Goal: Task Accomplishment & Management: Complete application form

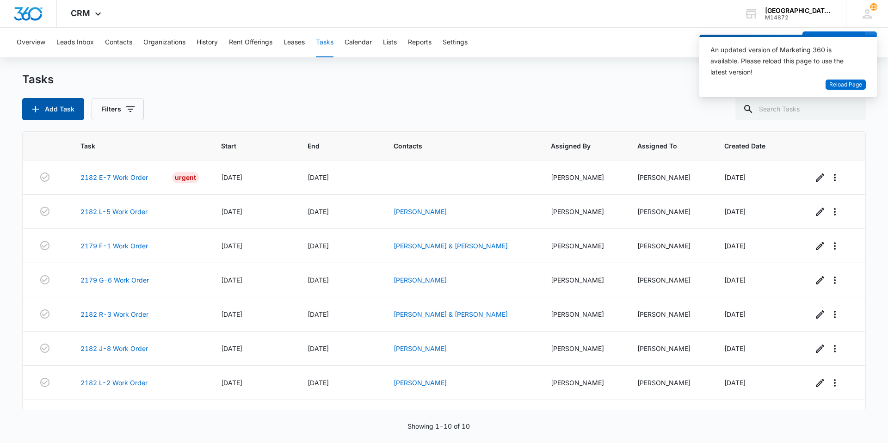
click at [68, 110] on button "Add Task" at bounding box center [53, 109] width 62 height 22
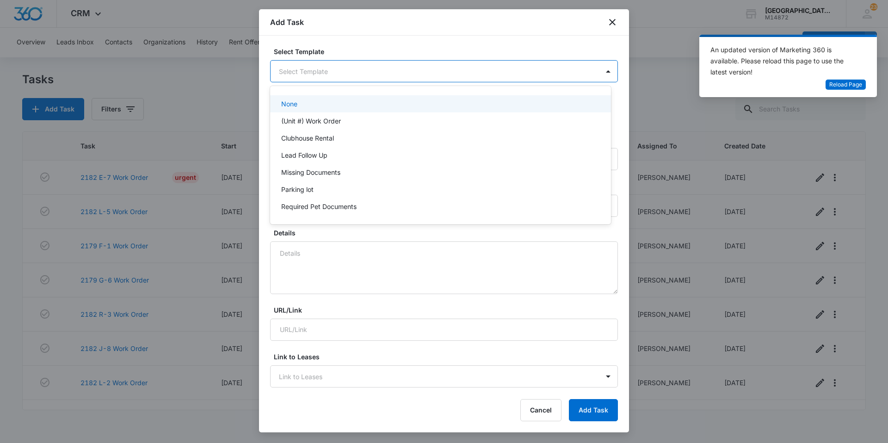
click at [303, 74] on body "CRM Apps Websites Forms CRM Email Social Content Ads Intelligence Files Brand S…" at bounding box center [444, 221] width 888 height 443
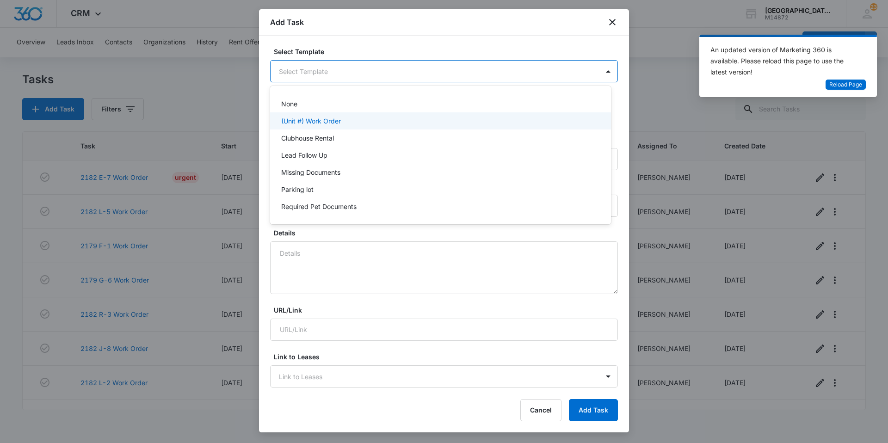
click at [302, 115] on div "(Unit #) Work Order" at bounding box center [440, 120] width 341 height 17
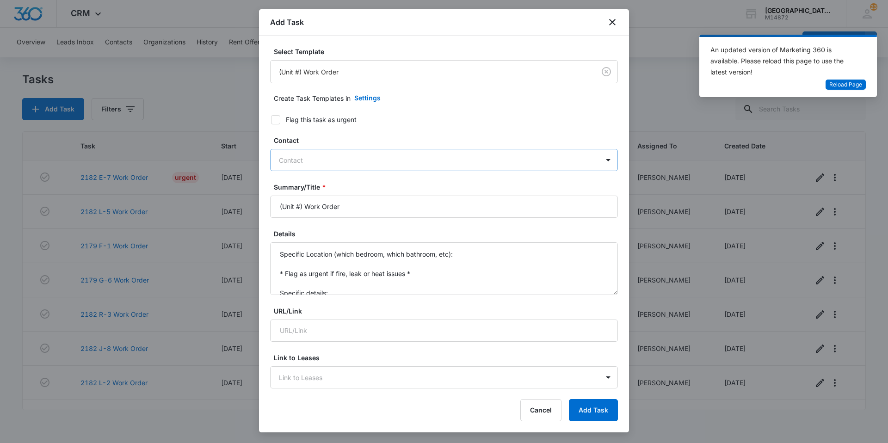
click at [466, 157] on div at bounding box center [438, 160] width 319 height 12
type input "virgi"
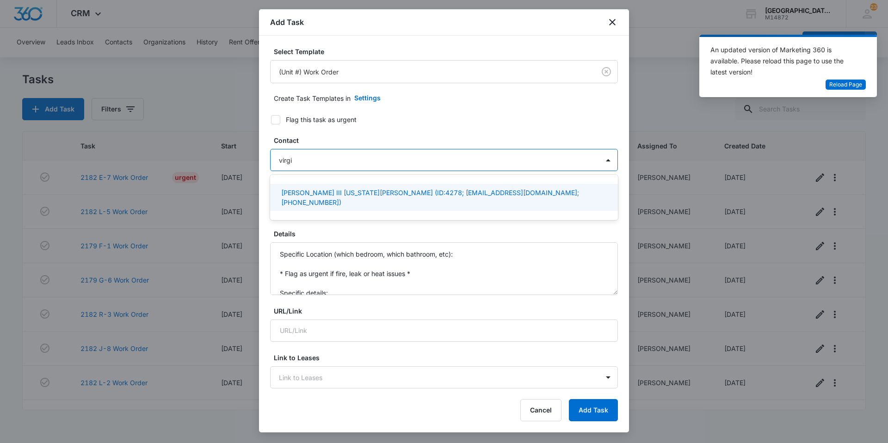
click at [455, 195] on p "[PERSON_NAME] III [US_STATE][PERSON_NAME] (ID:4278; [EMAIL_ADDRESS][DOMAIN_NAME…" at bounding box center [443, 197] width 324 height 19
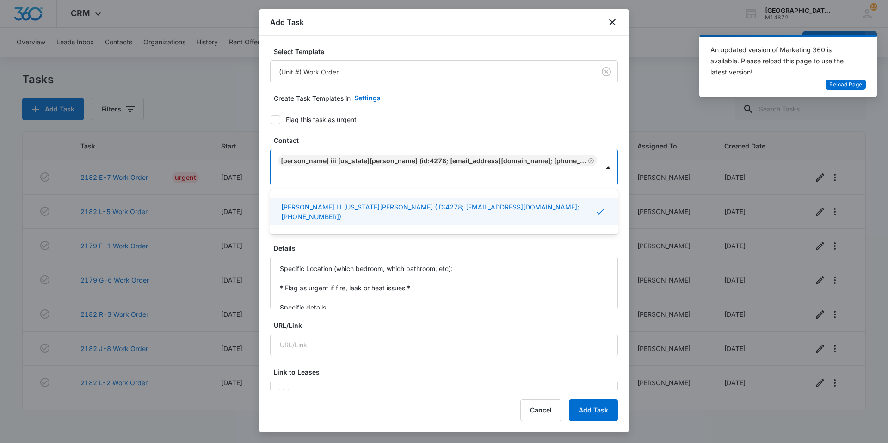
click at [324, 202] on p "[PERSON_NAME] III [US_STATE][PERSON_NAME] (ID:4278; [EMAIL_ADDRESS][DOMAIN_NAME…" at bounding box center [438, 211] width 314 height 19
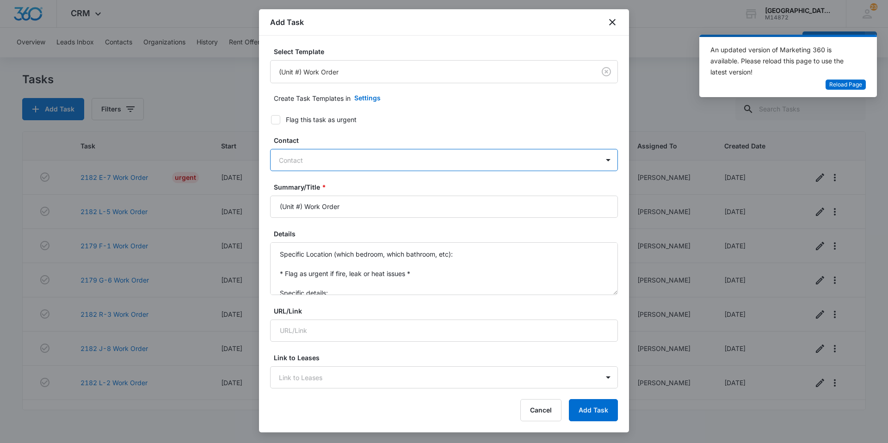
click at [318, 165] on div at bounding box center [438, 160] width 319 height 12
click at [319, 161] on div at bounding box center [438, 160] width 319 height 12
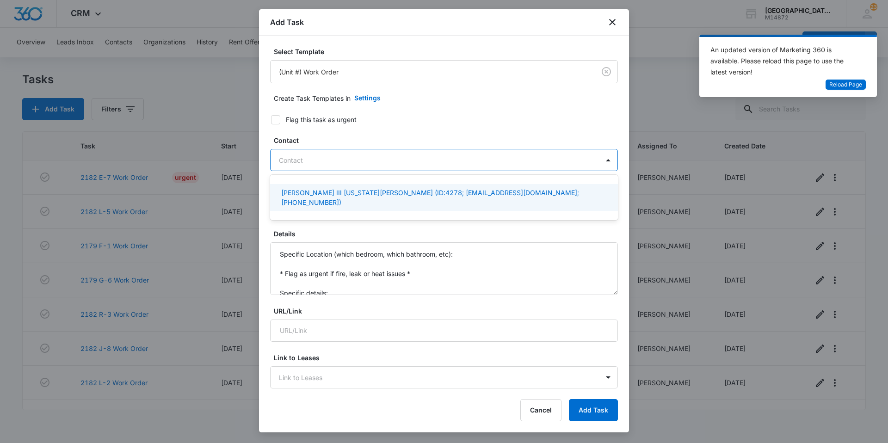
click at [316, 189] on p "[PERSON_NAME] III [US_STATE][PERSON_NAME] (ID:4278; [EMAIL_ADDRESS][DOMAIN_NAME…" at bounding box center [443, 197] width 324 height 19
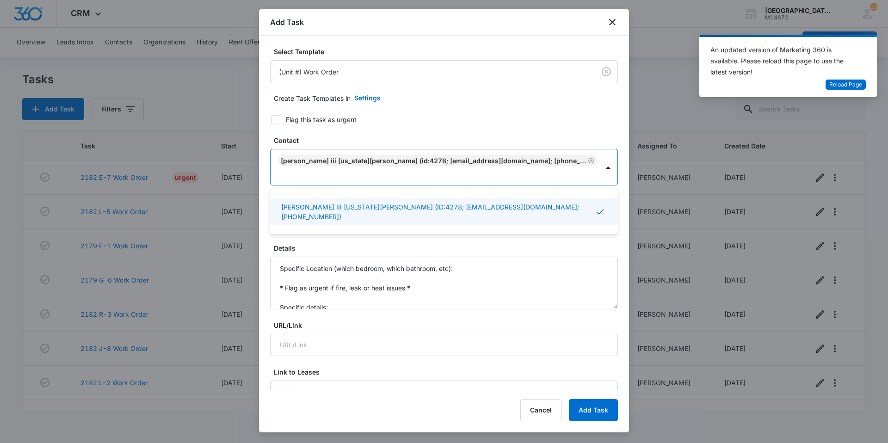
click at [382, 121] on label "Flag this task as urgent" at bounding box center [438, 120] width 348 height 10
click at [271, 121] on input "Flag this task as urgent" at bounding box center [267, 119] width 6 height 6
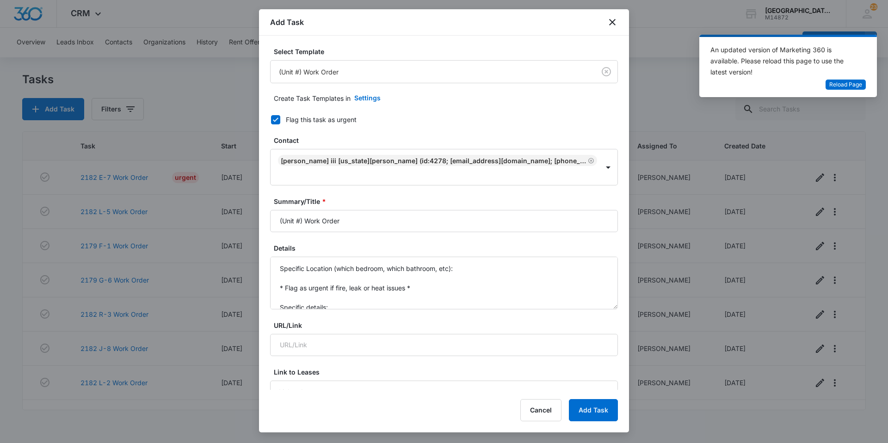
click at [269, 116] on label "Flag this task as urgent" at bounding box center [438, 120] width 348 height 10
click at [269, 116] on input "Flag this task as urgent" at bounding box center [267, 119] width 6 height 6
checkbox input "false"
drag, startPoint x: 303, startPoint y: 205, endPoint x: 177, endPoint y: 210, distance: 125.8
click at [177, 210] on body "CRM Apps Websites Forms CRM Email Social Content Ads Intelligence Files Brand S…" at bounding box center [444, 221] width 888 height 443
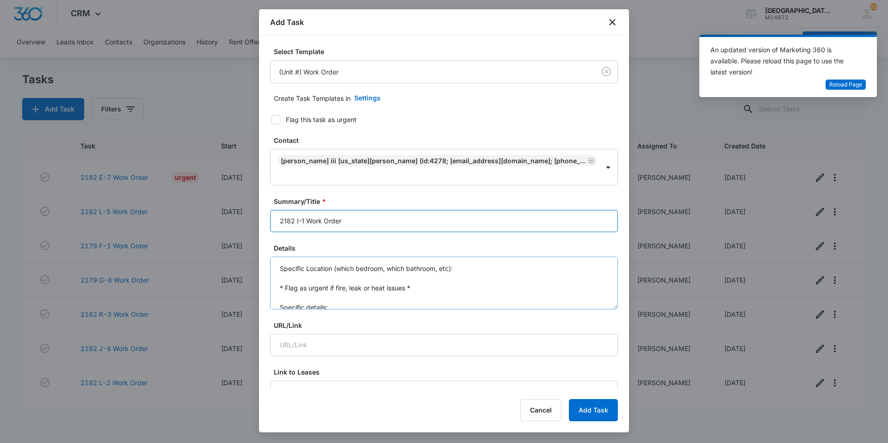
type input "2182 I-1 Work Order"
drag, startPoint x: 280, startPoint y: 262, endPoint x: 304, endPoint y: 286, distance: 34.3
click at [304, 286] on textarea "Specific Location (which bedroom, which bathroom, etc): * Flag as urgent if fir…" at bounding box center [444, 283] width 348 height 53
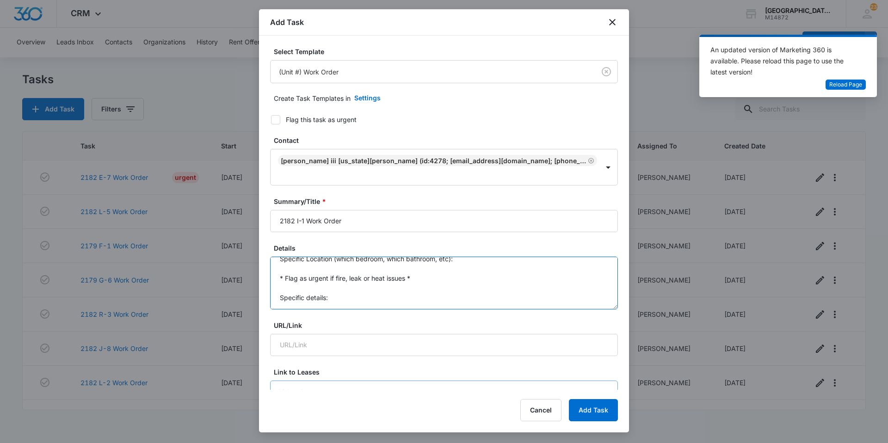
drag, startPoint x: 277, startPoint y: 254, endPoint x: 407, endPoint y: 372, distance: 174.8
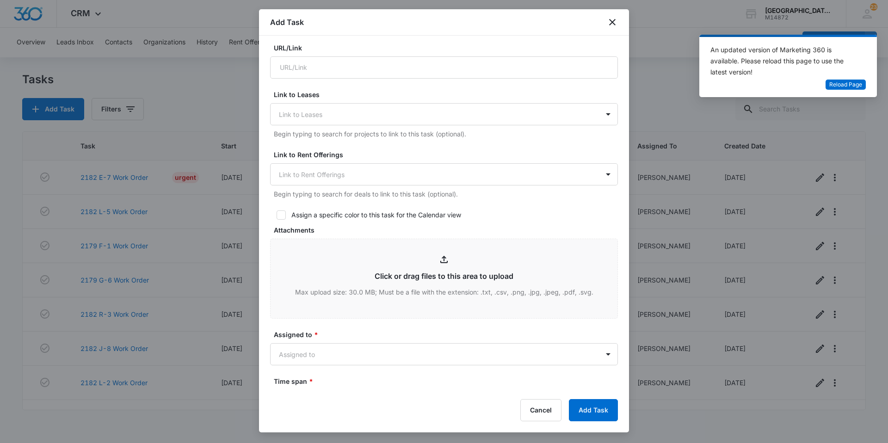
scroll to position [416, 0]
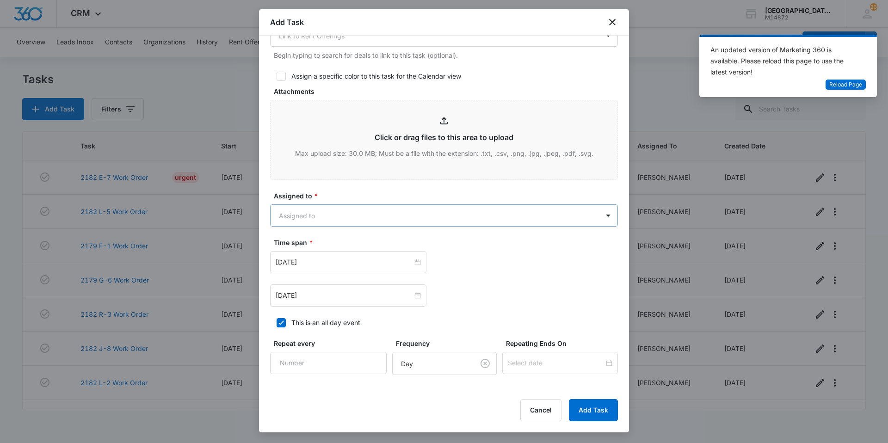
type textarea "From Inspection report Garbage disposal does not work, makes a humming noise. L…"
click at [378, 210] on body "CRM Apps Websites Forms CRM Email Social Content Ads Intelligence Files Brand S…" at bounding box center [444, 221] width 888 height 443
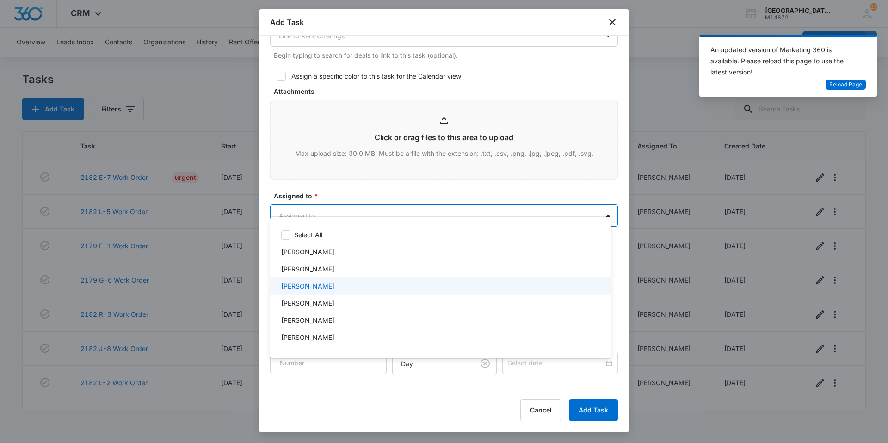
scroll to position [92, 0]
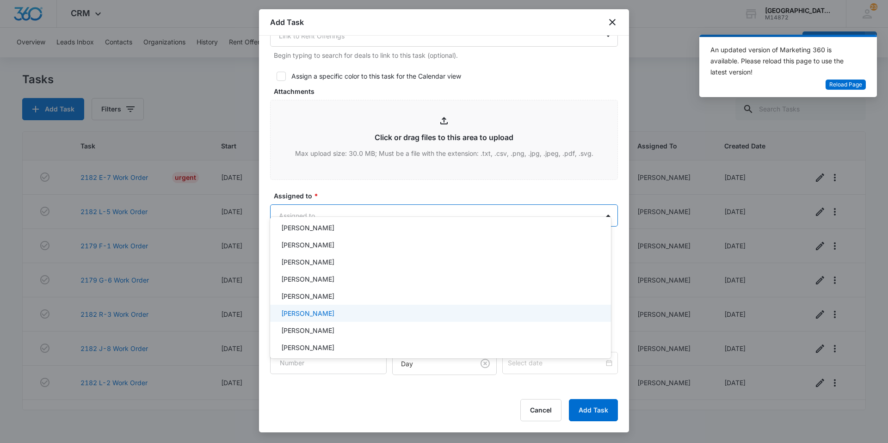
click at [326, 314] on p "[PERSON_NAME]" at bounding box center [307, 313] width 53 height 10
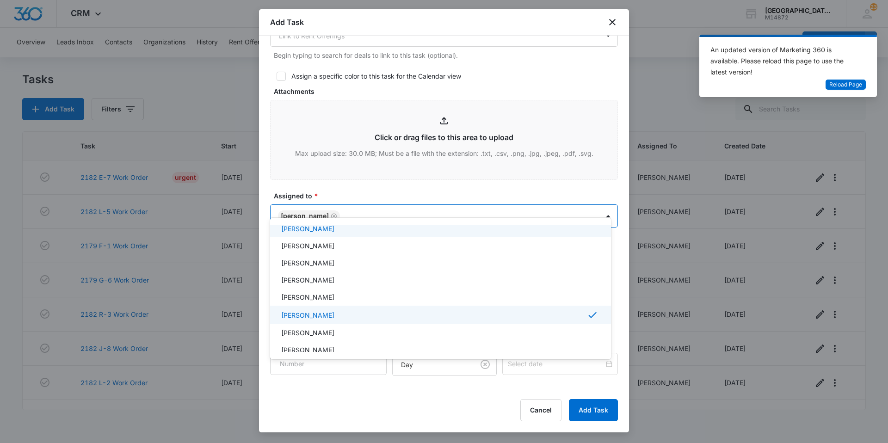
click at [395, 206] on div at bounding box center [444, 221] width 888 height 443
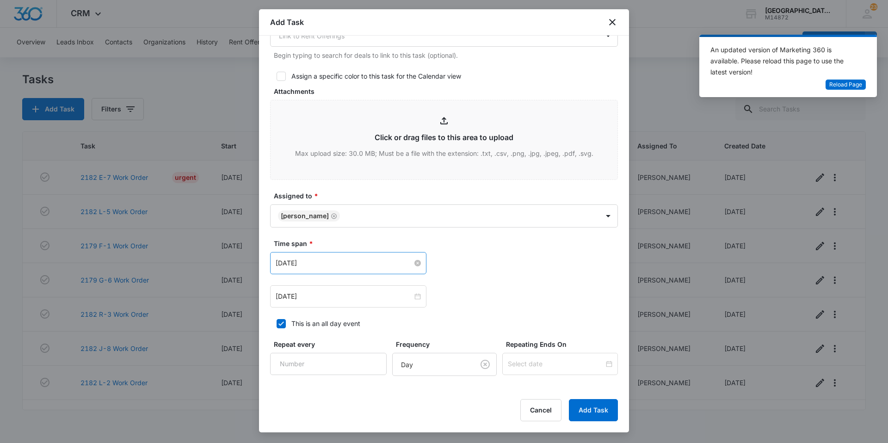
click at [356, 258] on input "[DATE]" at bounding box center [344, 263] width 137 height 10
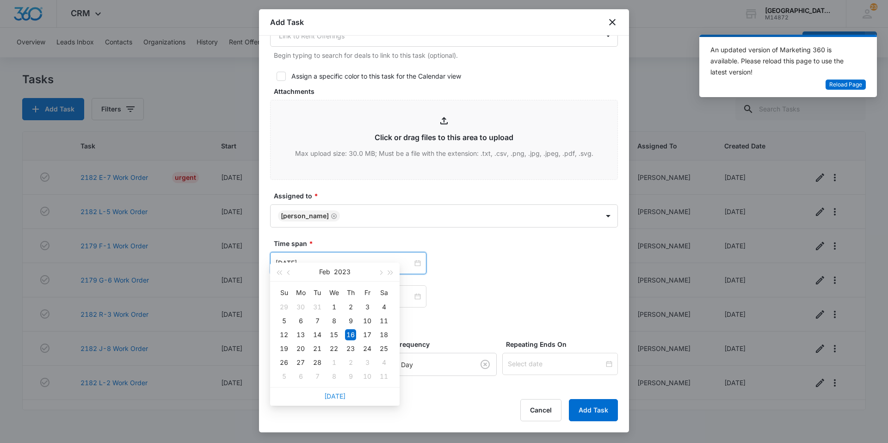
click at [335, 394] on link "[DATE]" at bounding box center [334, 396] width 21 height 8
type input "[DATE]"
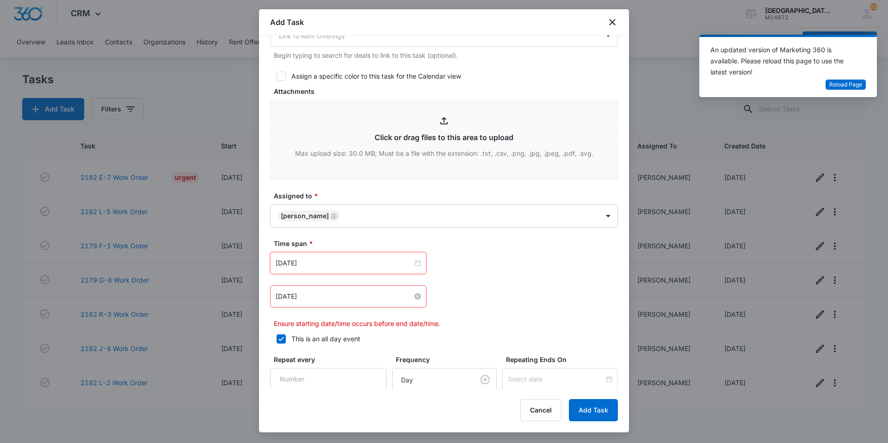
click at [349, 291] on input "[DATE]" at bounding box center [344, 296] width 137 height 10
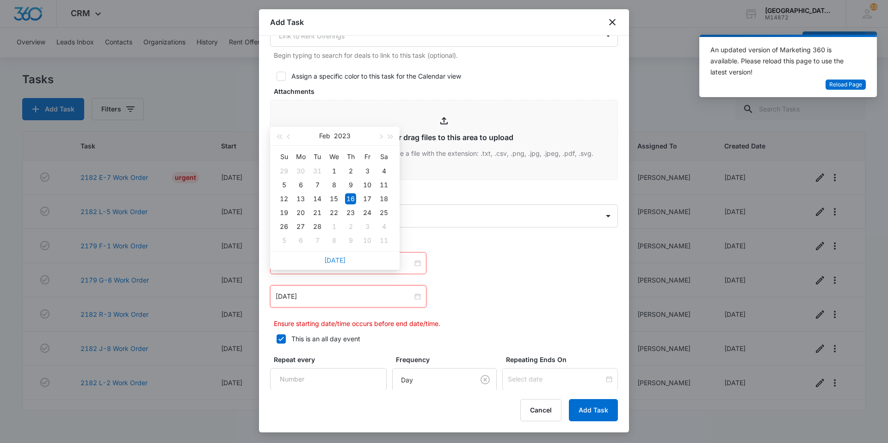
click at [338, 263] on link "[DATE]" at bounding box center [334, 260] width 21 height 8
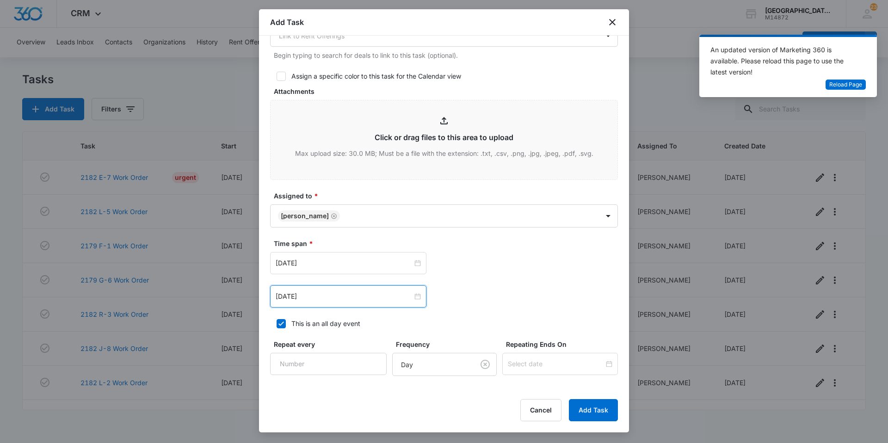
click at [347, 288] on div "[DATE]" at bounding box center [348, 296] width 156 height 22
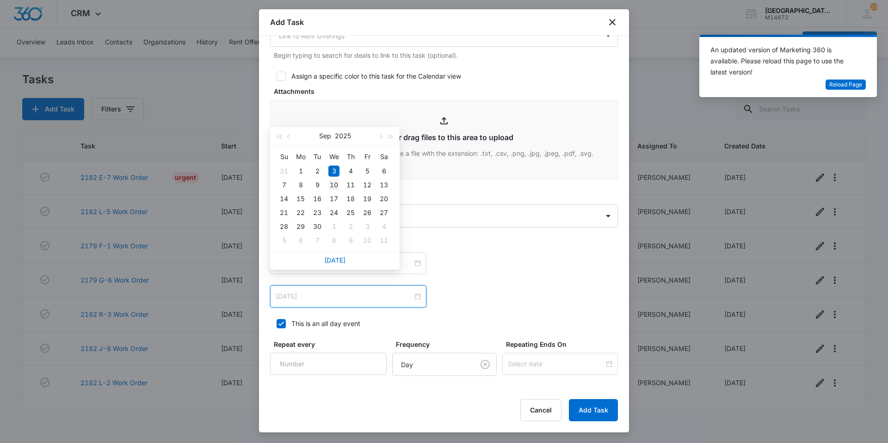
type input "[DATE]"
click at [337, 186] on div "10" at bounding box center [333, 184] width 11 height 11
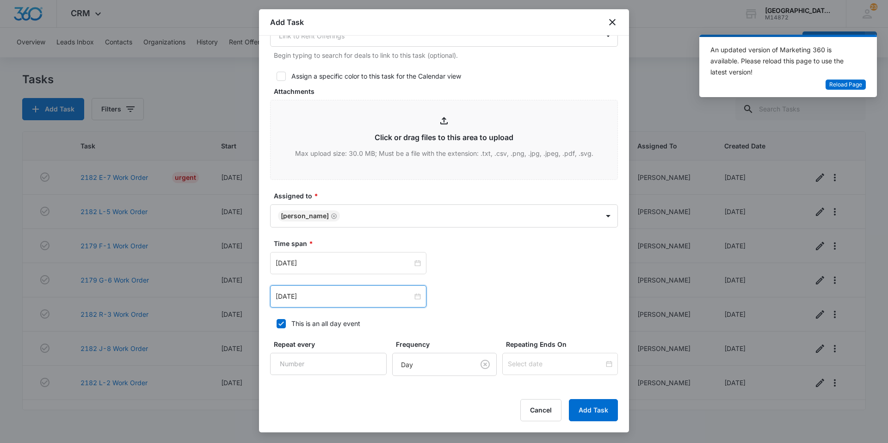
click at [532, 252] on div "[DATE] [DATE] Su Mo Tu We Th Fr Sa 31 1 2 3 4 5 6 7 8 9 10 11 12 13 14 15 16 17…" at bounding box center [444, 263] width 348 height 22
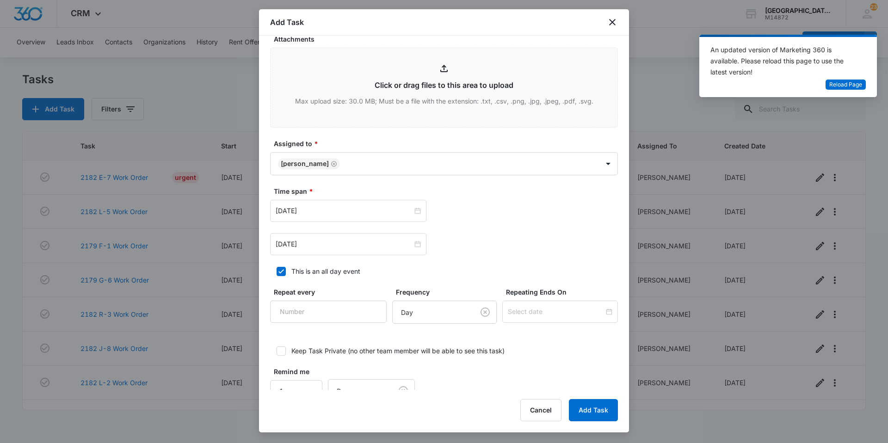
scroll to position [478, 0]
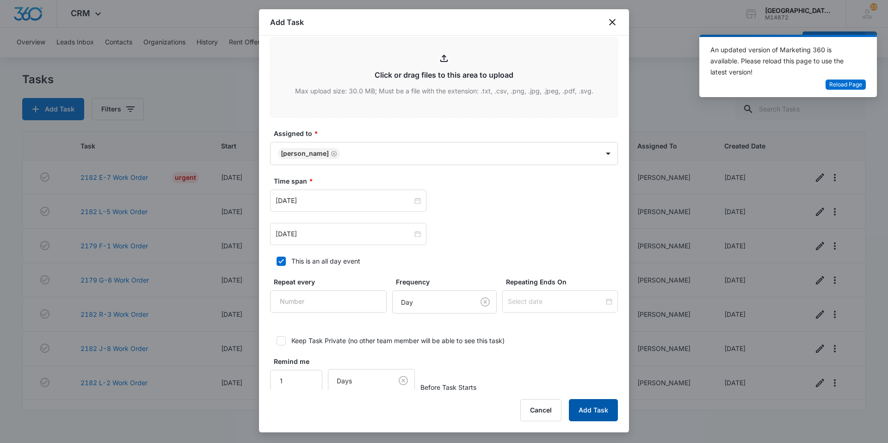
click at [579, 404] on button "Add Task" at bounding box center [593, 410] width 49 height 22
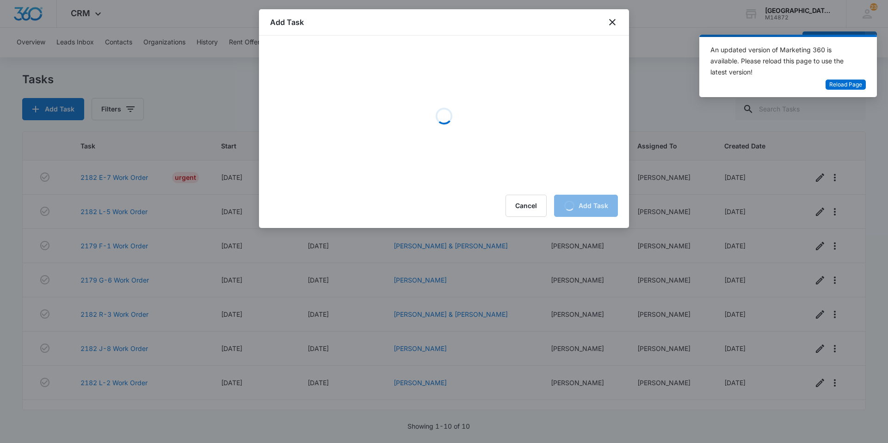
scroll to position [0, 0]
